Goal: Information Seeking & Learning: Learn about a topic

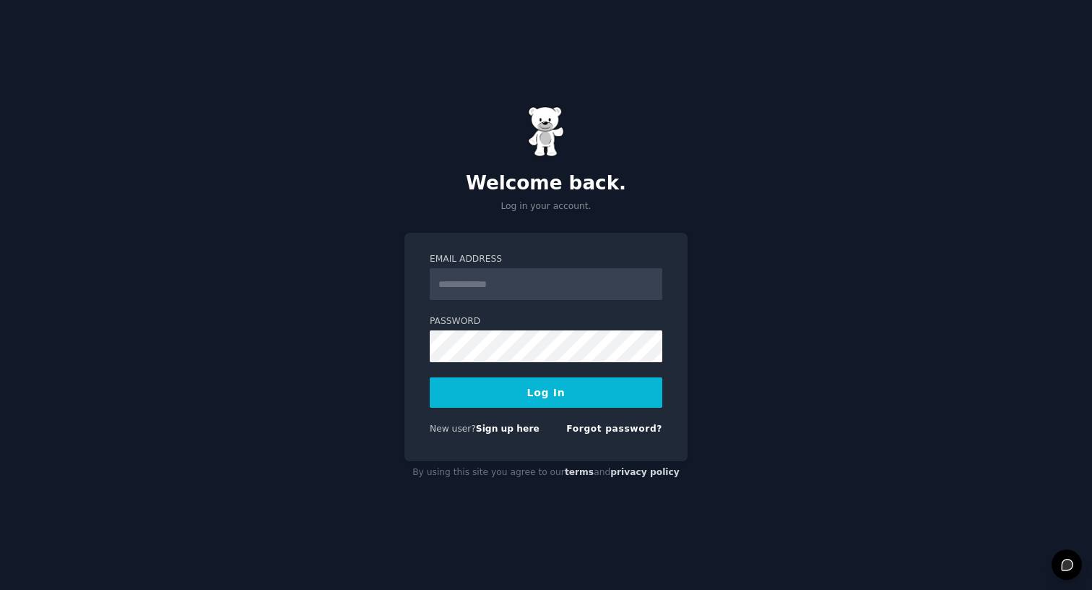
click at [493, 277] on input "Email Address" at bounding box center [546, 284] width 233 height 32
click at [491, 281] on input "Email Address" at bounding box center [546, 284] width 233 height 32
type input "**********"
click at [548, 402] on button "Log In" at bounding box center [546, 392] width 233 height 30
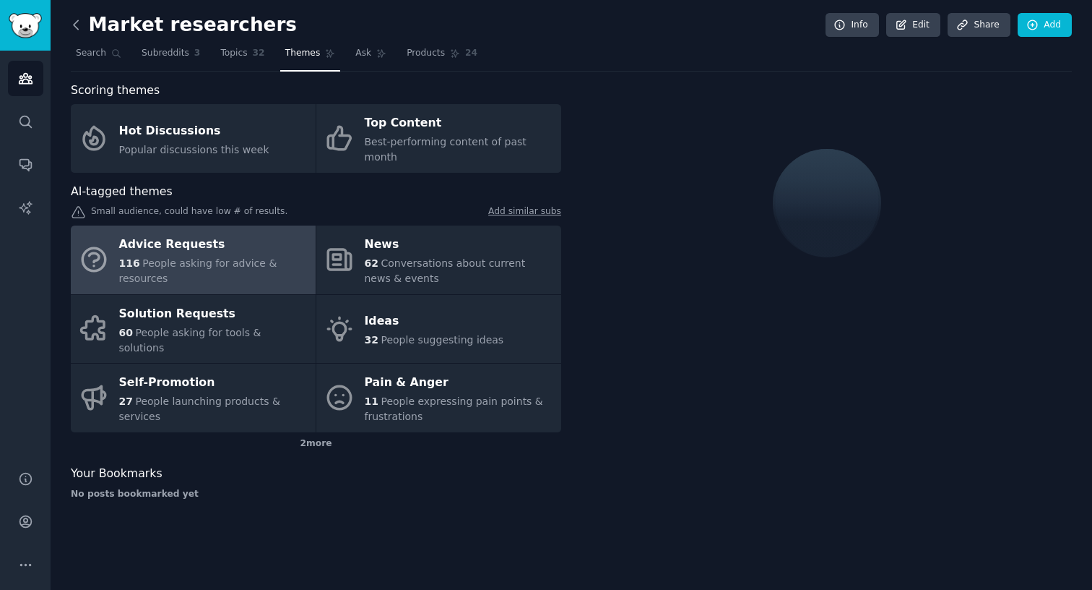
click at [79, 26] on icon at bounding box center [76, 24] width 15 height 15
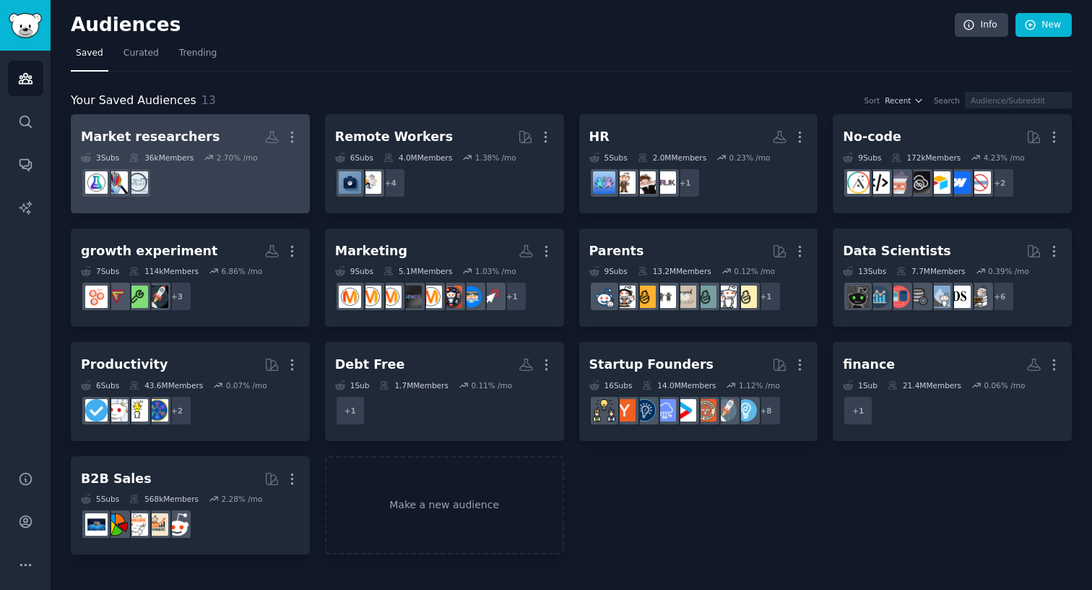
click at [238, 132] on h2 "Market researchers Custom Audience More" at bounding box center [190, 136] width 219 height 25
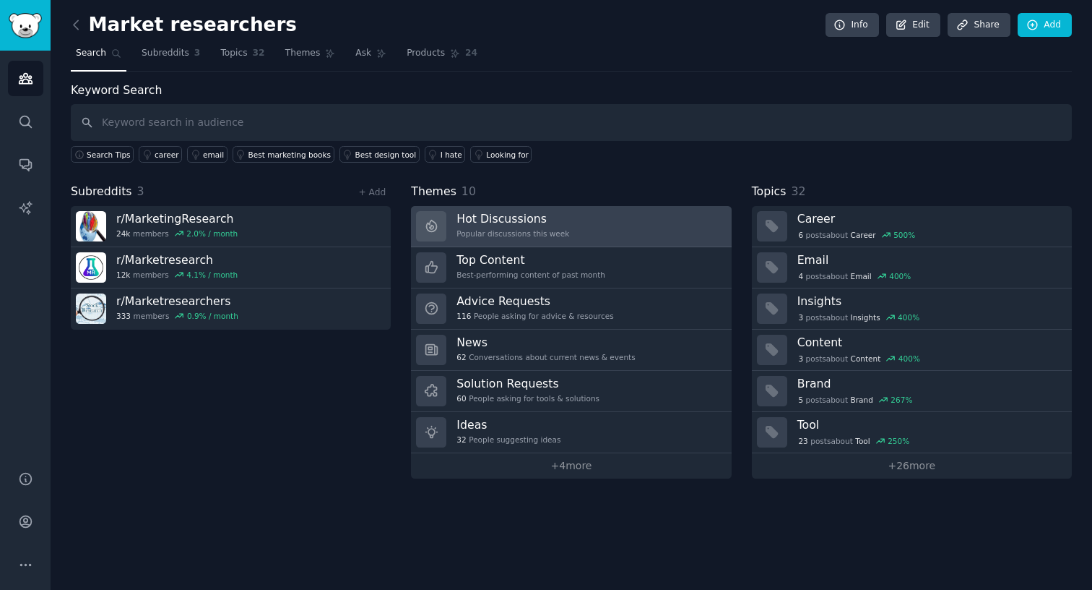
click at [559, 216] on h3 "Hot Discussions" at bounding box center [513, 218] width 113 height 15
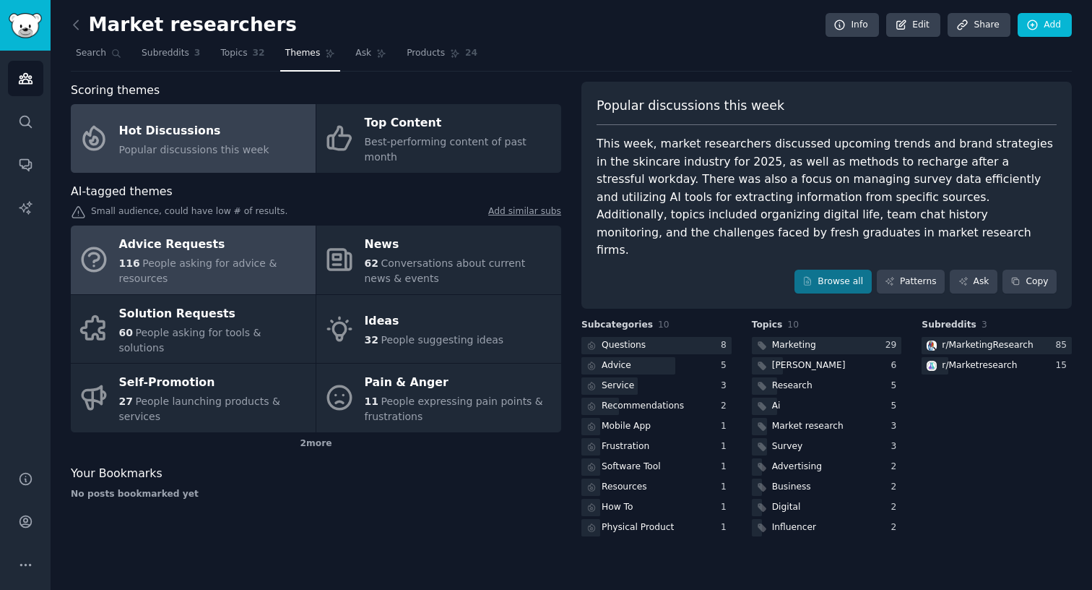
click at [249, 257] on span "People asking for advice & resources" at bounding box center [198, 270] width 158 height 27
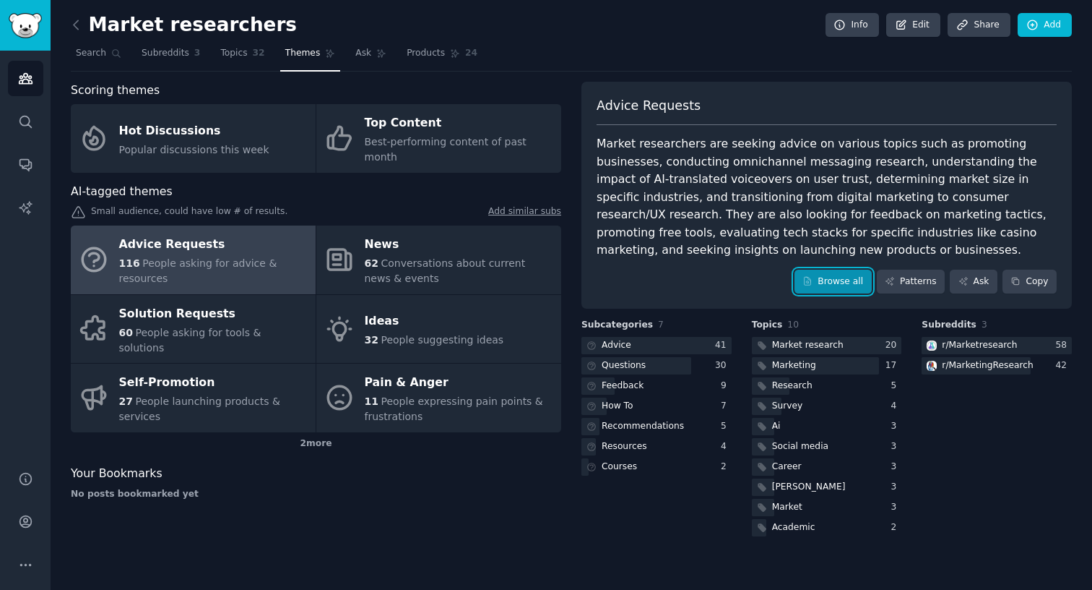
click at [839, 279] on link "Browse all" at bounding box center [833, 281] width 77 height 25
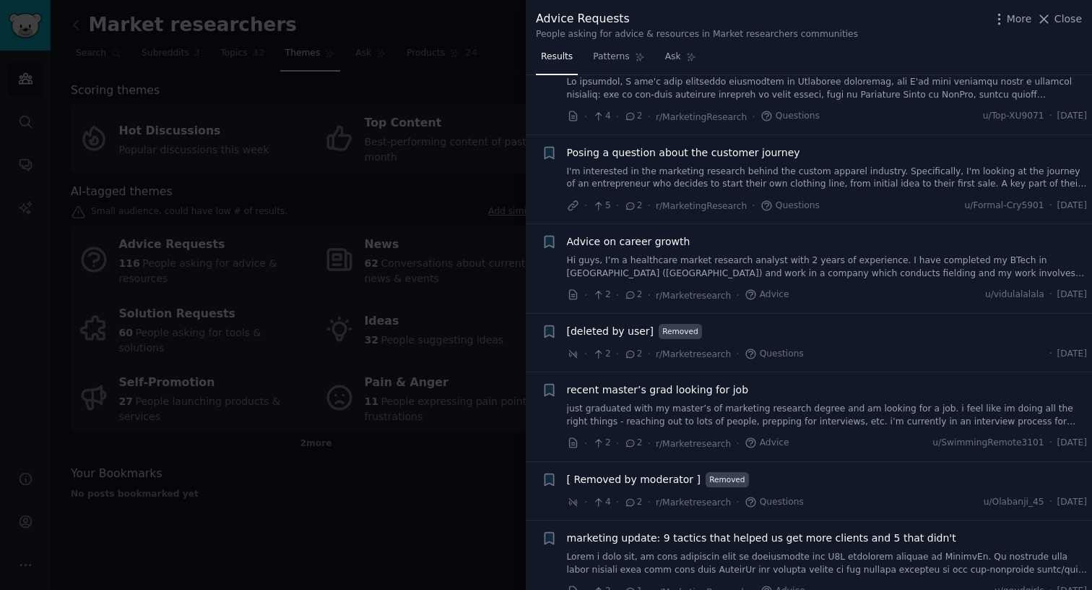
scroll to position [4557, 0]
click at [486, 122] on div at bounding box center [546, 295] width 1092 height 590
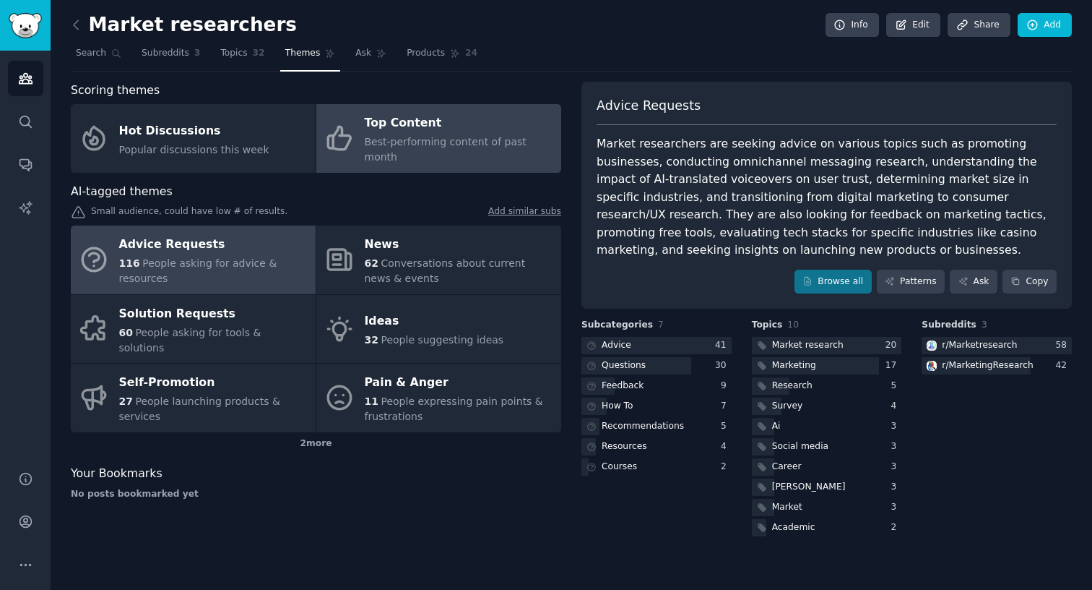
click at [482, 136] on span "Best-performing content of past month" at bounding box center [446, 149] width 162 height 27
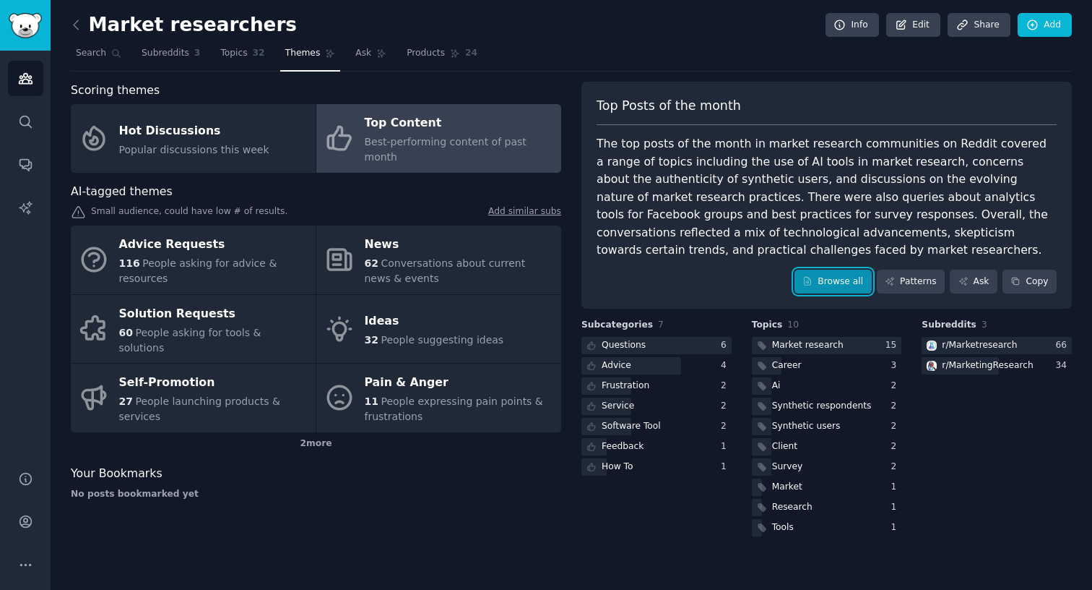
click at [848, 285] on link "Browse all" at bounding box center [833, 281] width 77 height 25
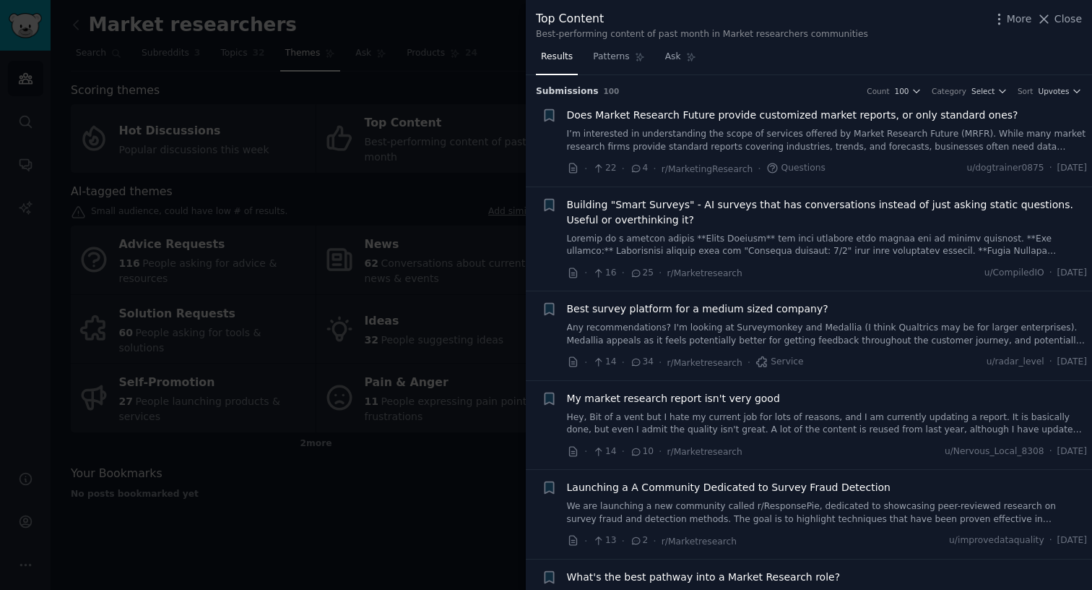
click at [755, 204] on span "Building "Smart Surveys" - AI surveys that has conversations instead of just as…" at bounding box center [827, 212] width 521 height 30
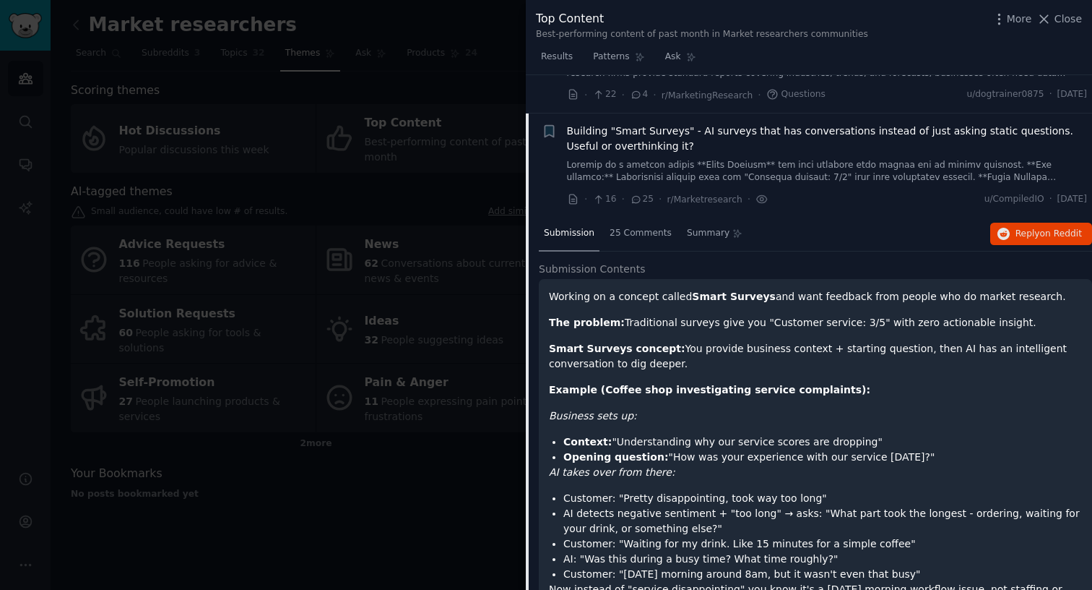
scroll to position [112, 0]
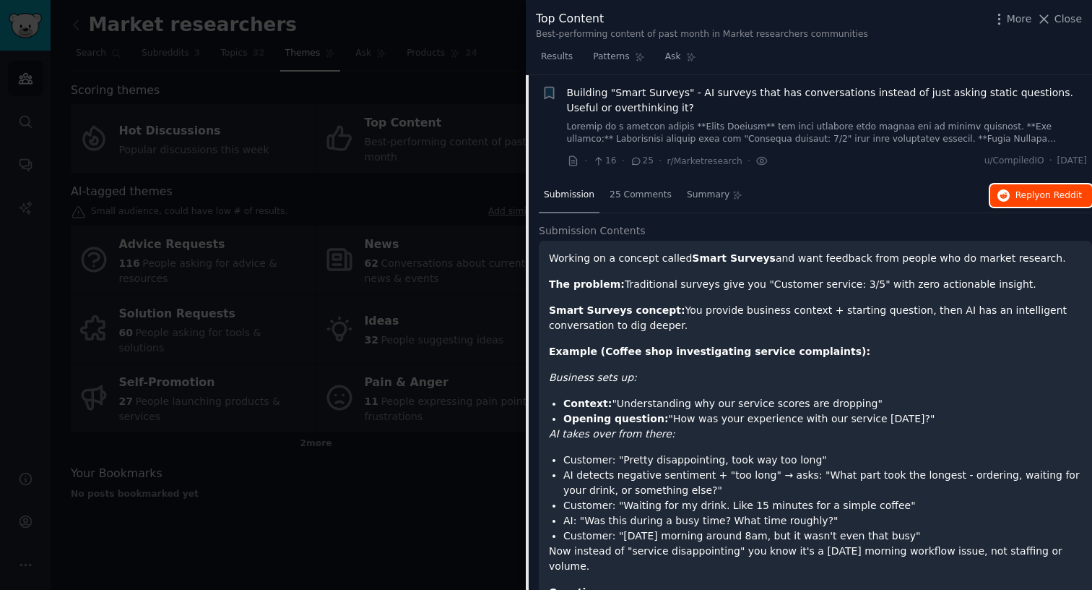
click at [1018, 192] on span "Reply on Reddit" at bounding box center [1049, 195] width 66 height 13
click at [575, 191] on span "Submission" at bounding box center [569, 195] width 51 height 13
click at [655, 91] on span "Building "Smart Surveys" - AI surveys that has conversations instead of just as…" at bounding box center [827, 100] width 521 height 30
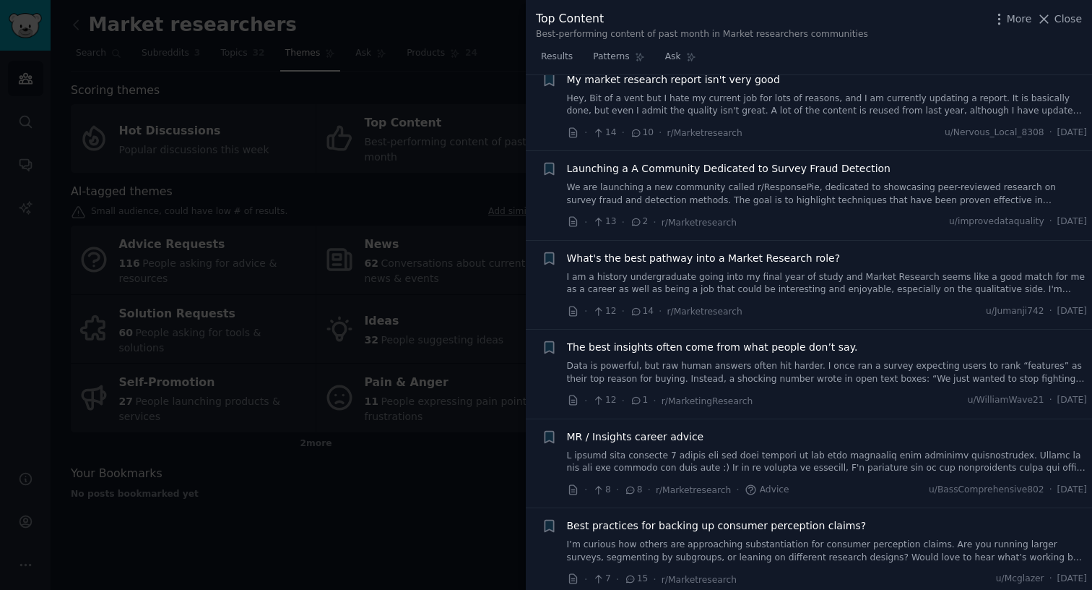
scroll to position [370, 0]
